Goal: Connect with others: Participate in discussion

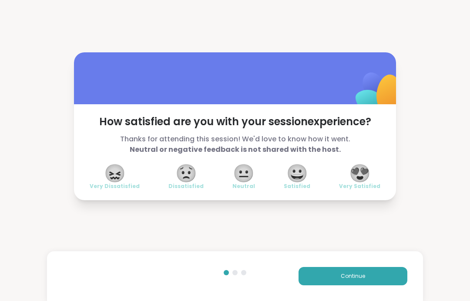
click at [399, 280] on button "Continue" at bounding box center [353, 276] width 109 height 18
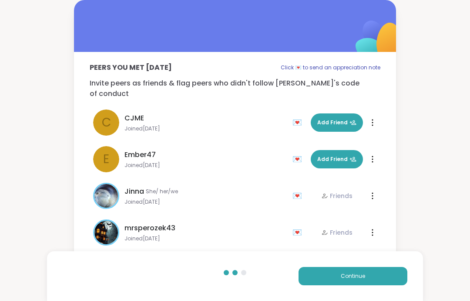
click at [399, 280] on button "Continue" at bounding box center [353, 276] width 109 height 18
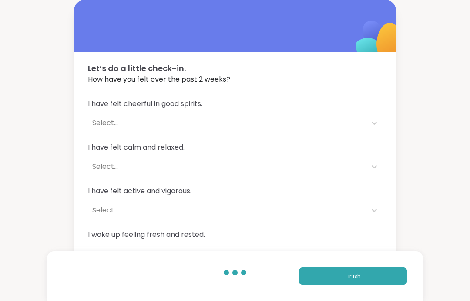
click at [393, 277] on button "Finish" at bounding box center [353, 276] width 109 height 18
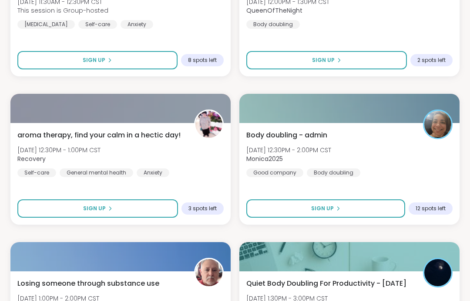
scroll to position [805, 0]
click at [427, 153] on div "Body doubling - admin [DATE] 12:30PM - 2:00PM CST Monica2025 Good company Body …" at bounding box center [350, 153] width 206 height 47
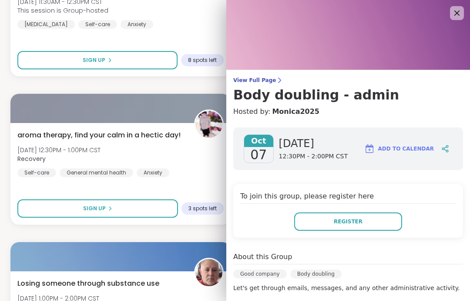
scroll to position [0, 0]
click at [449, 15] on img at bounding box center [348, 35] width 244 height 70
click at [461, 11] on icon at bounding box center [457, 13] width 10 height 10
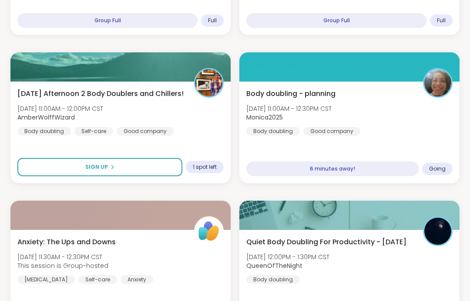
scroll to position [525, 0]
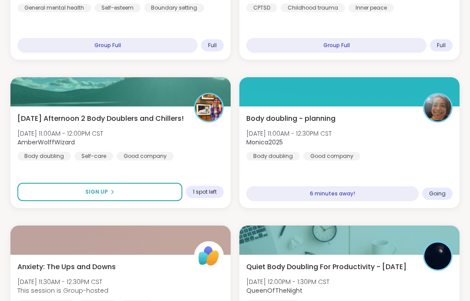
click at [414, 115] on div "Body doubling - planning [DATE] 11:00AM - 12:30PM CST Monica2025 Body doubling …" at bounding box center [350, 136] width 206 height 47
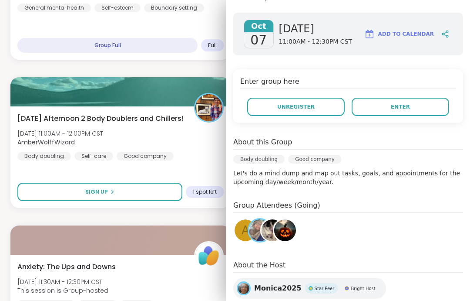
scroll to position [113, 0]
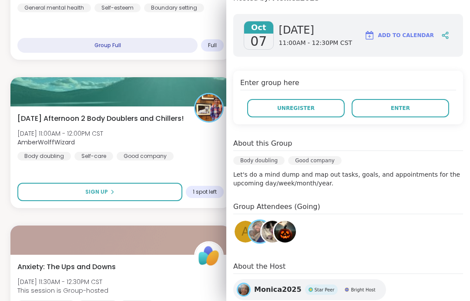
click at [290, 227] on img at bounding box center [285, 231] width 22 height 22
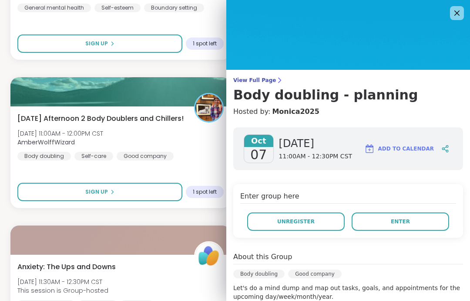
scroll to position [7, 0]
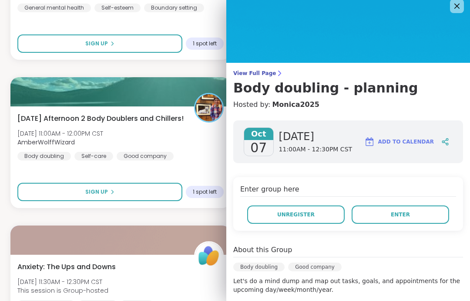
click at [422, 213] on button "Enter" at bounding box center [401, 214] width 98 height 18
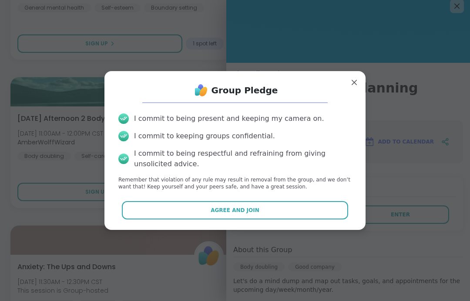
click at [308, 208] on button "Agree and Join" at bounding box center [235, 210] width 227 height 18
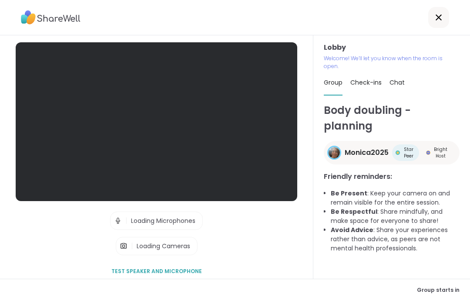
scroll to position [35, 0]
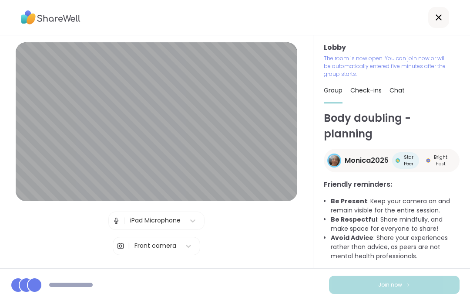
click at [437, 283] on button "Join now" at bounding box center [394, 284] width 131 height 18
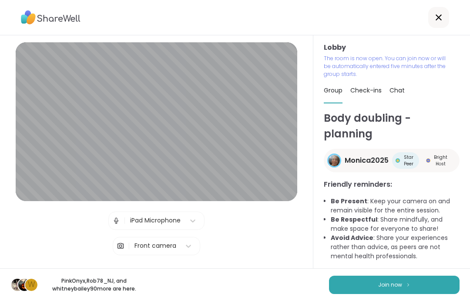
click at [439, 285] on button "Join now" at bounding box center [394, 284] width 131 height 18
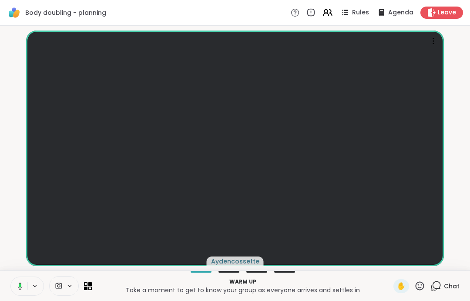
click at [17, 283] on icon at bounding box center [19, 286] width 8 height 8
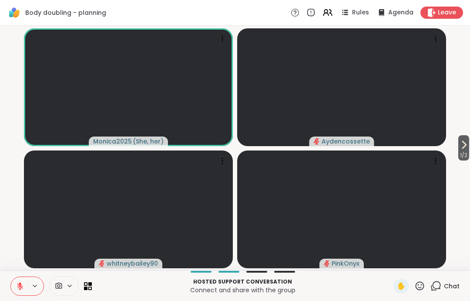
click at [21, 279] on button at bounding box center [19, 286] width 17 height 18
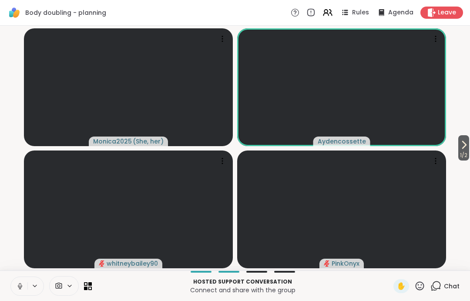
click at [17, 287] on icon at bounding box center [20, 286] width 8 height 8
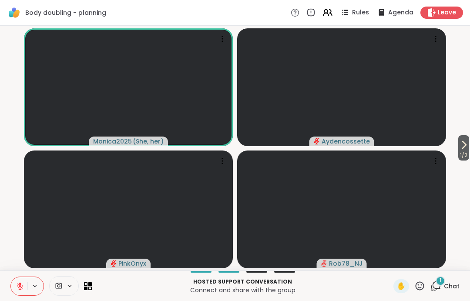
click at [451, 291] on div "1 Chat" at bounding box center [445, 286] width 29 height 14
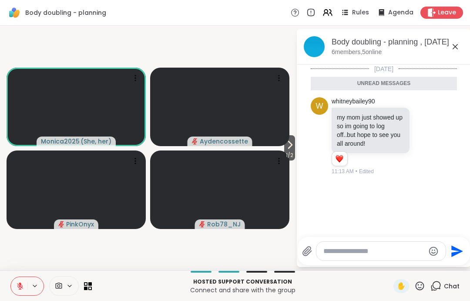
click at [344, 159] on button "1" at bounding box center [339, 158] width 9 height 7
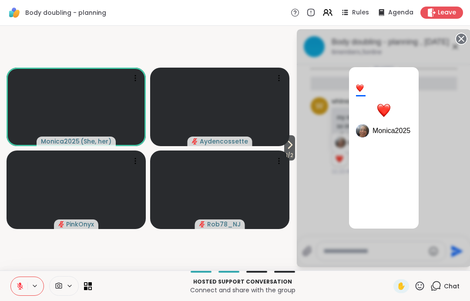
click at [454, 127] on div "1 Monica2025" at bounding box center [384, 147] width 174 height 237
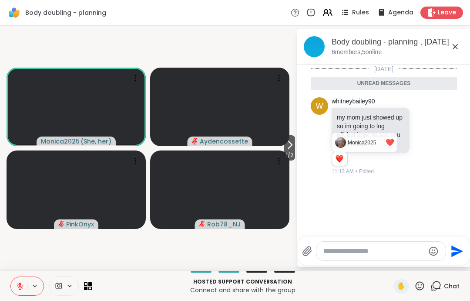
click at [424, 135] on icon at bounding box center [424, 135] width 0 height 0
click at [358, 119] on div "Select Reaction: Heart" at bounding box center [356, 122] width 8 height 8
click at [415, 191] on div "[DATE] Unread messages w whitneybailey90 my mom just showed up so im going to l…" at bounding box center [384, 147] width 174 height 167
click at [444, 105] on div "w whitneybailey90 my mom just showed up so im going to log off..but hope to see…" at bounding box center [384, 136] width 146 height 85
click at [451, 51] on icon at bounding box center [455, 46] width 10 height 10
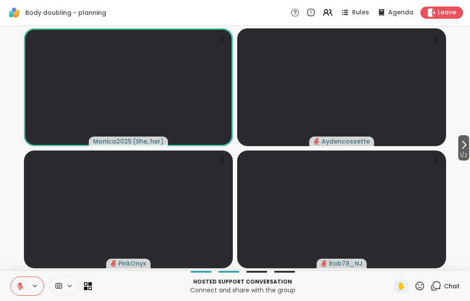
click at [14, 285] on button at bounding box center [19, 286] width 17 height 18
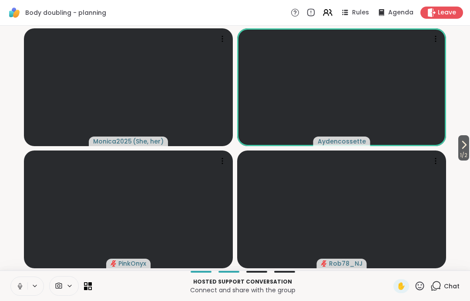
click at [19, 293] on button at bounding box center [19, 286] width 17 height 18
